Goal: Task Accomplishment & Management: Use online tool/utility

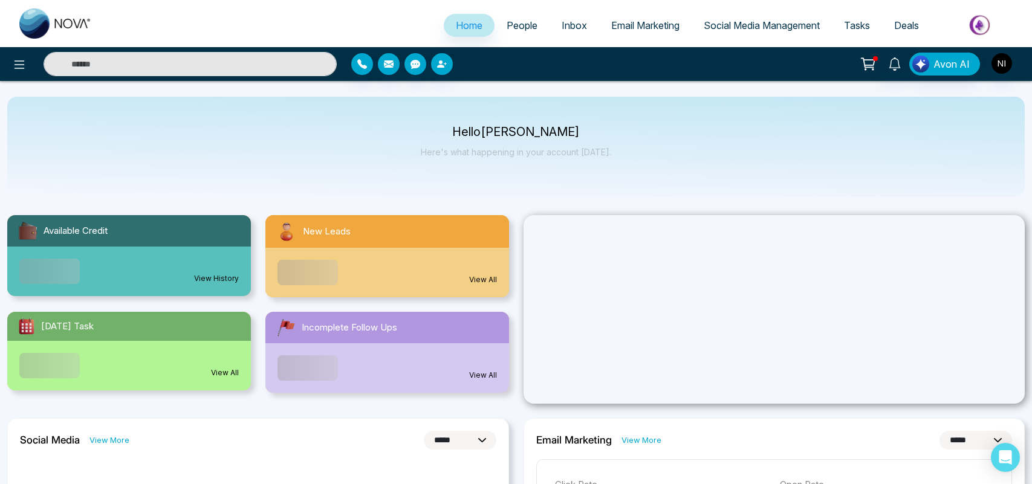
select select "*"
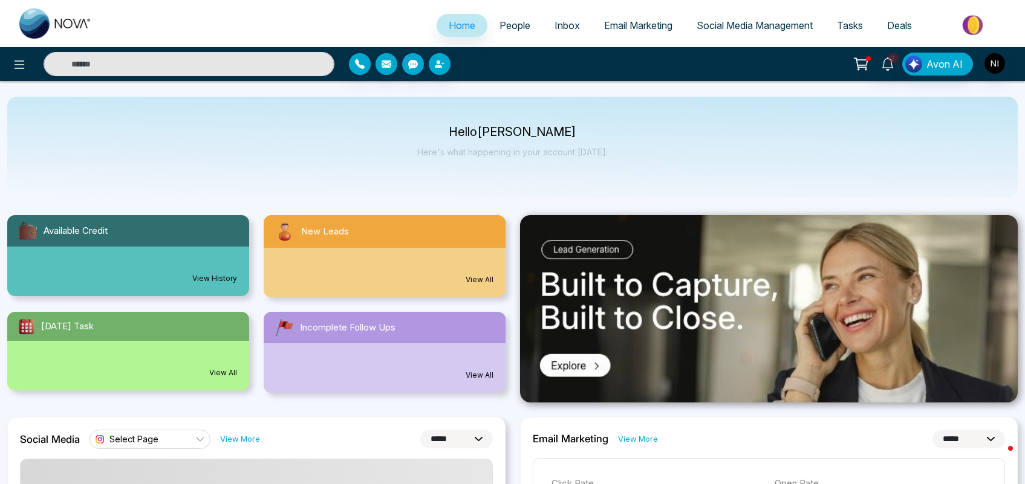
click at [512, 28] on span "People" at bounding box center [514, 25] width 31 height 12
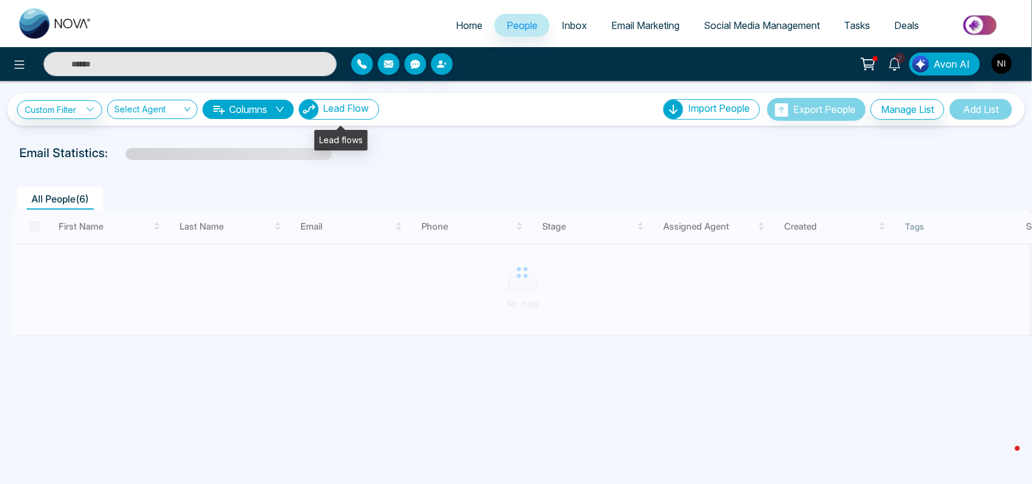
click at [366, 106] on span "Lead Flow" at bounding box center [346, 108] width 46 height 12
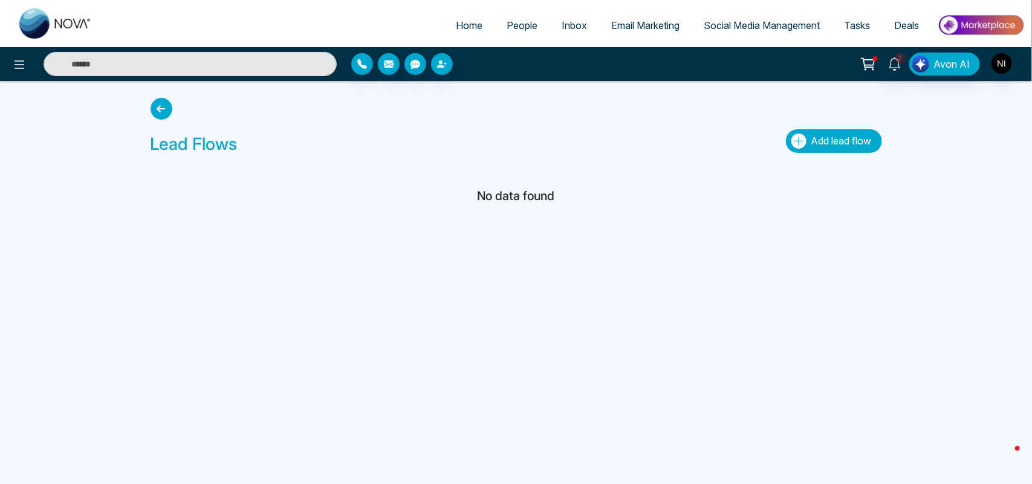
click at [836, 140] on span "Add lead flow" at bounding box center [841, 141] width 60 height 12
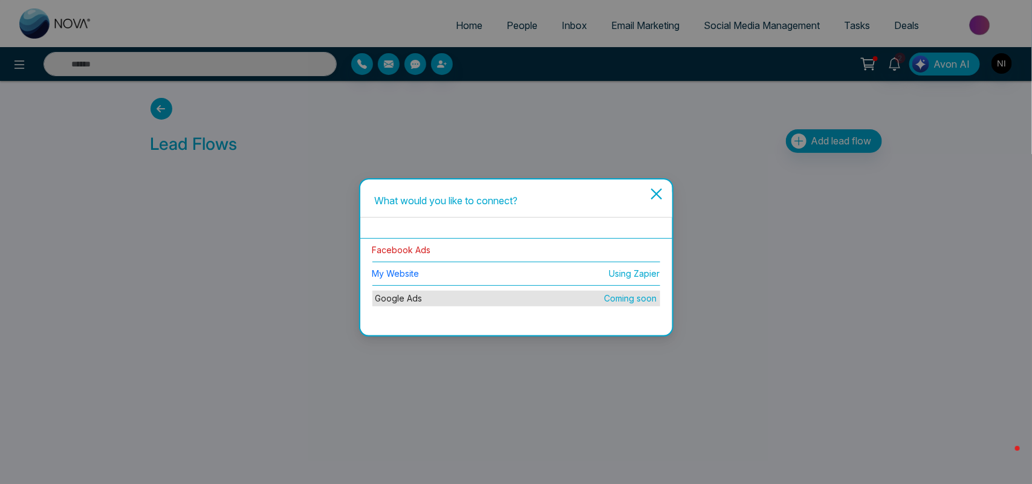
click at [394, 248] on link "Facebook Ads" at bounding box center [401, 250] width 59 height 10
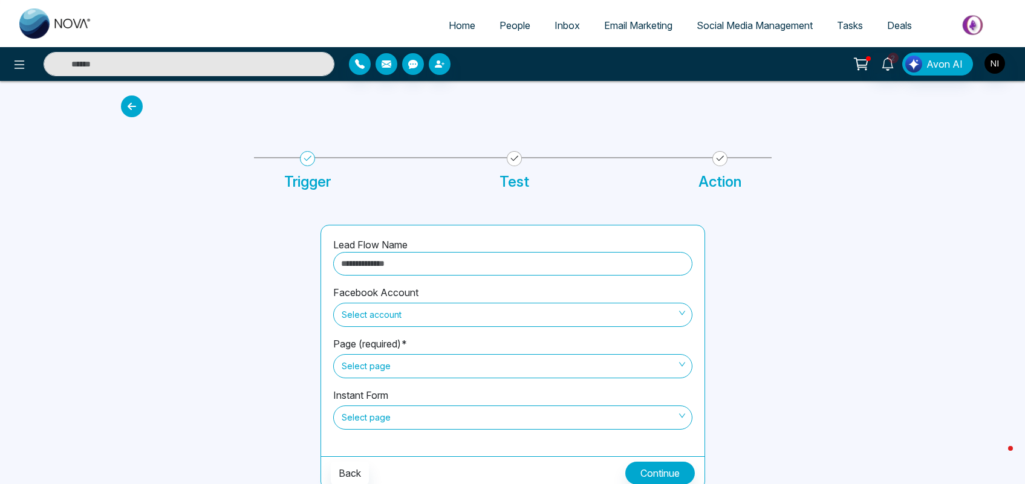
click at [575, 269] on input "text" at bounding box center [512, 264] width 359 height 24
type input "**********"
click at [427, 311] on span "Select account" at bounding box center [513, 315] width 342 height 21
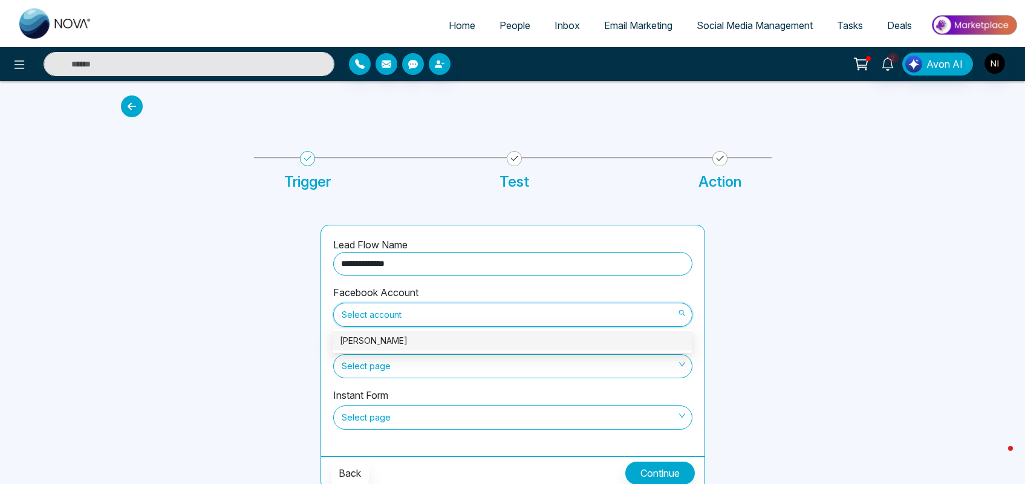
click at [401, 336] on div "[PERSON_NAME]" at bounding box center [512, 340] width 345 height 13
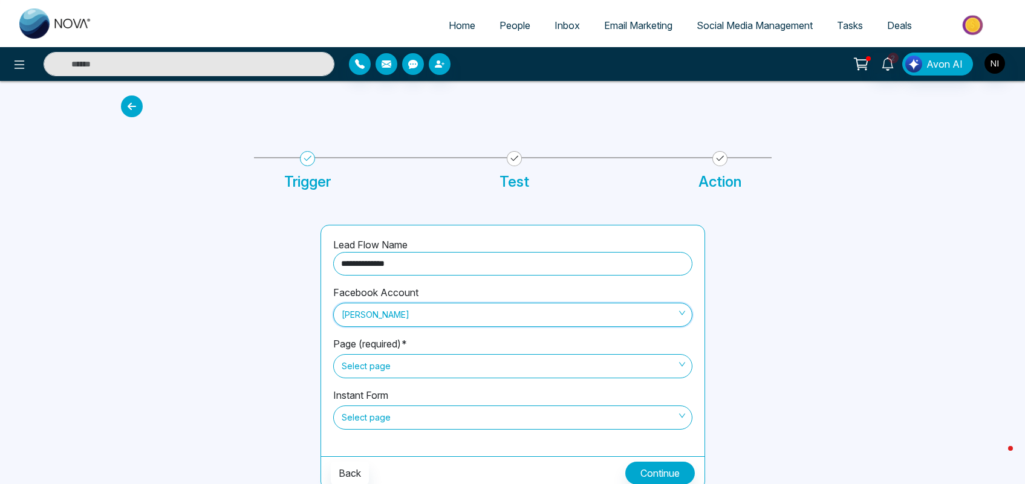
click at [417, 362] on span "Select page" at bounding box center [513, 366] width 342 height 21
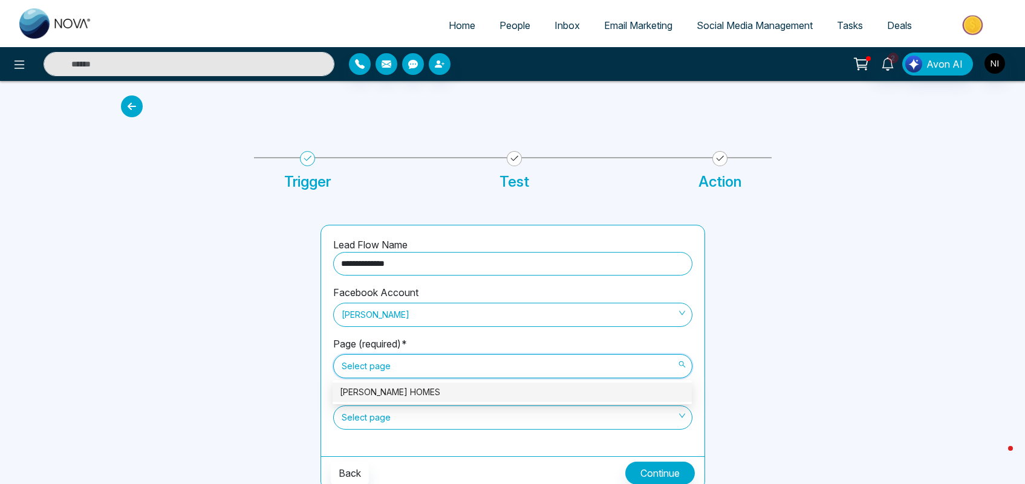
click at [271, 351] on div at bounding box center [214, 357] width 200 height 265
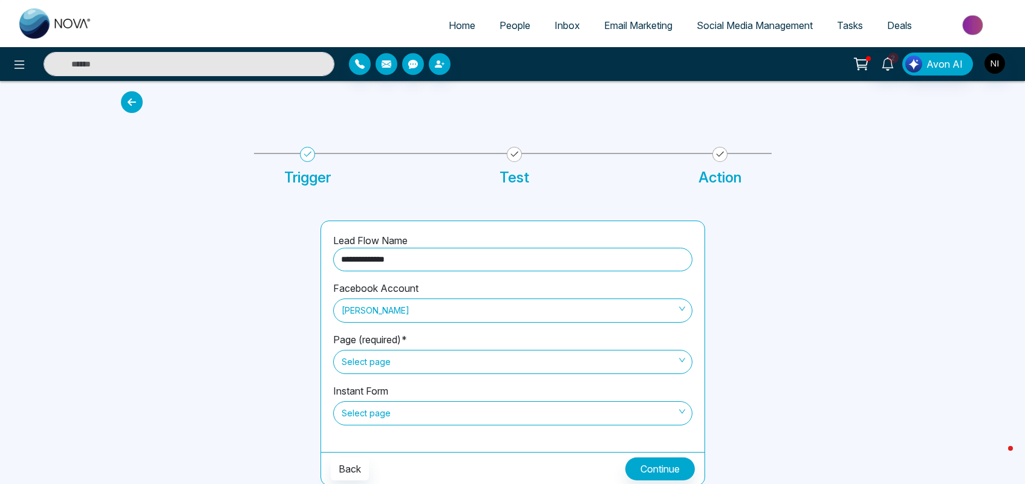
scroll to position [6, 0]
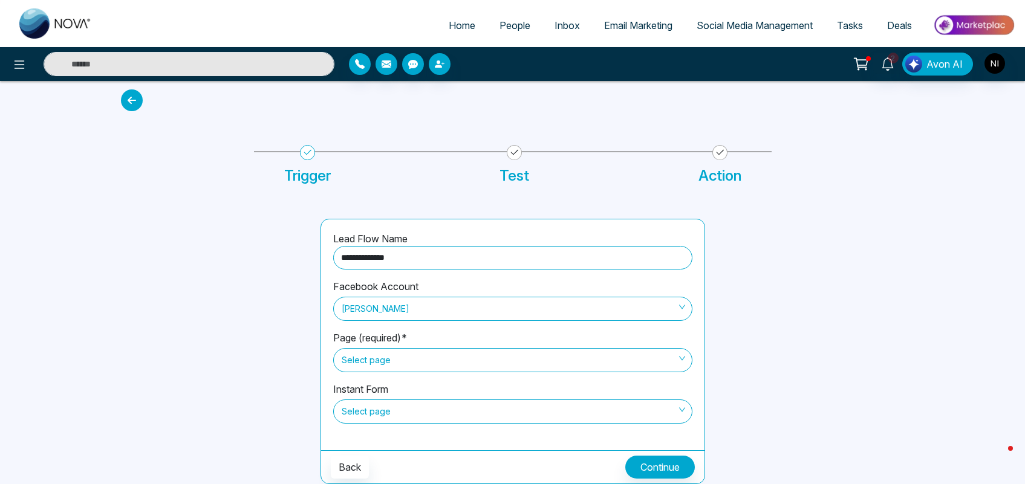
click at [393, 357] on span "Select page" at bounding box center [513, 360] width 342 height 21
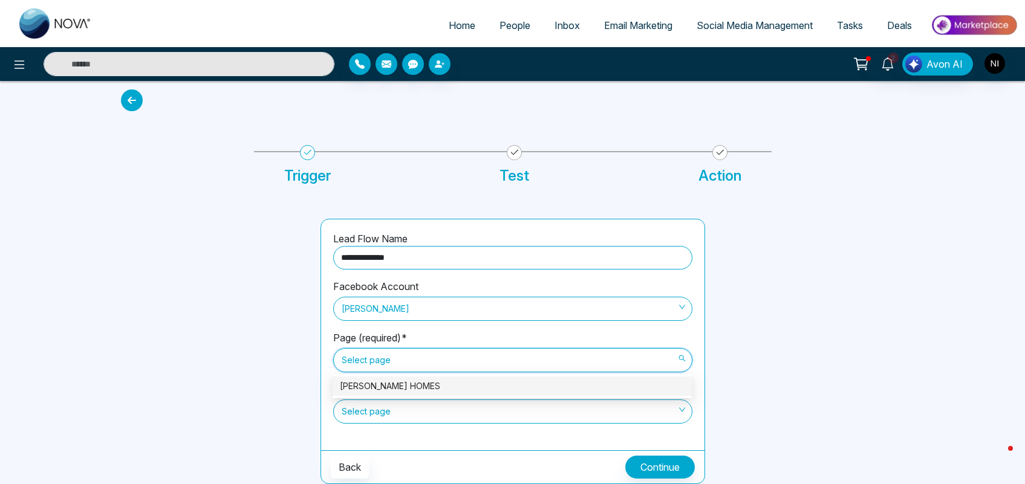
click at [395, 377] on div "[PERSON_NAME] HOMES" at bounding box center [512, 386] width 359 height 19
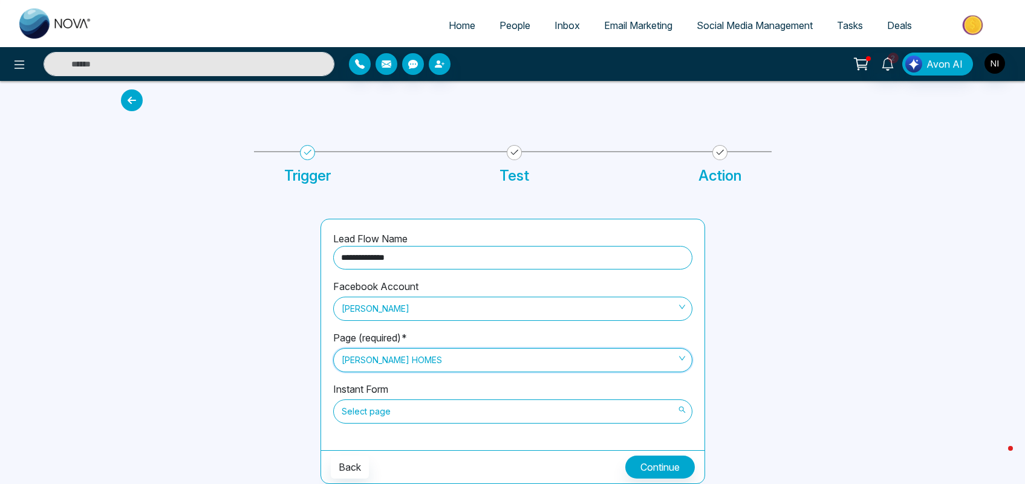
click at [408, 411] on span "Select page" at bounding box center [513, 411] width 342 height 21
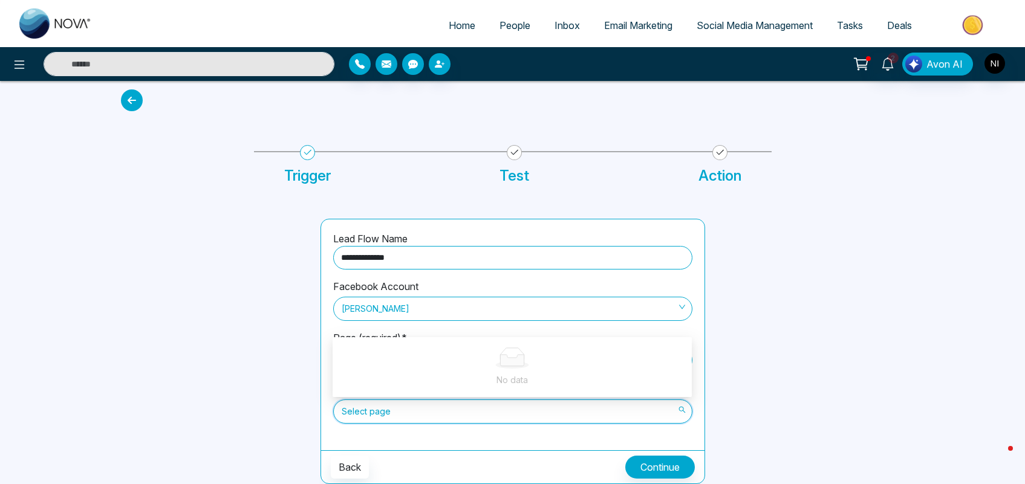
click at [288, 392] on div at bounding box center [214, 351] width 200 height 265
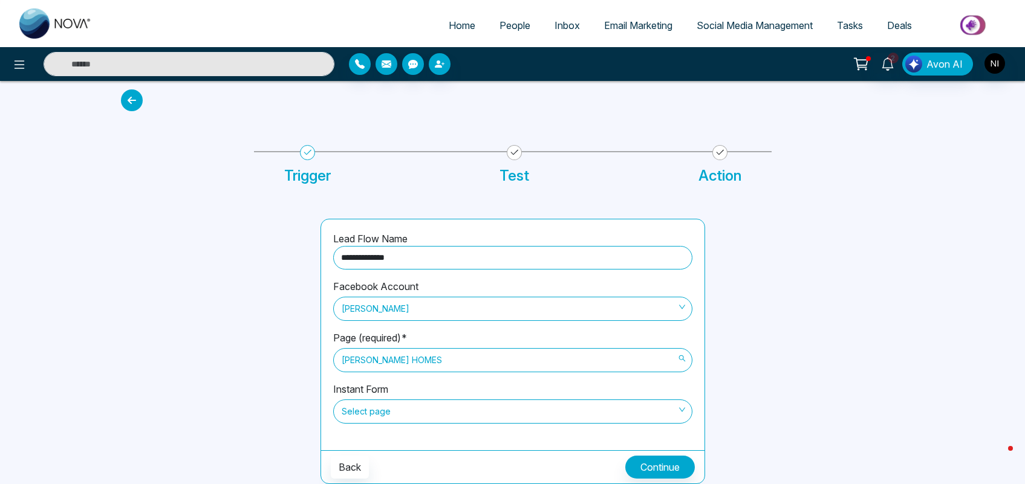
click at [398, 365] on span "[PERSON_NAME] HOMES" at bounding box center [513, 360] width 342 height 21
